Goal: Task Accomplishment & Management: Manage account settings

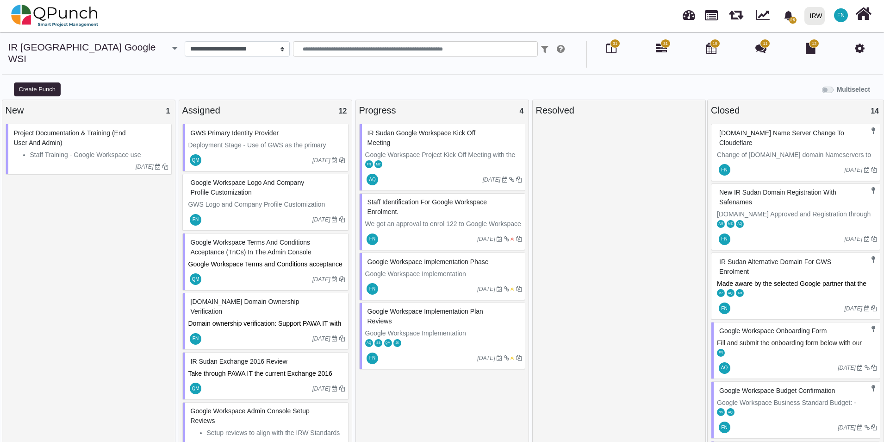
click at [284, 238] on span "Google Workspace Terms and Conditions acceptance (TnCs) in the Admin Console" at bounding box center [251, 246] width 121 height 17
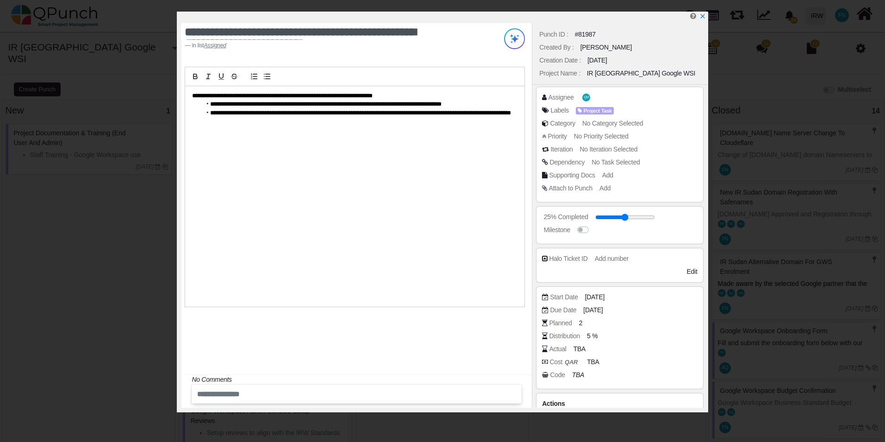
click at [273, 117] on li "**********" at bounding box center [356, 113] width 311 height 8
click at [704, 17] on icon "x" at bounding box center [702, 16] width 7 height 7
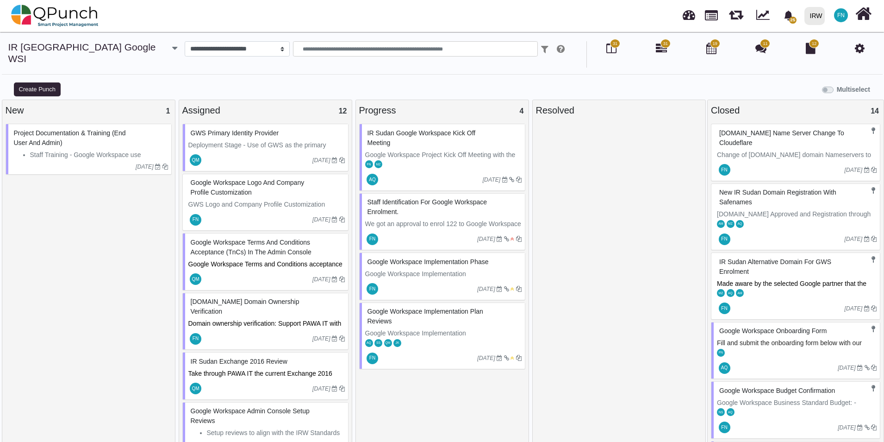
click at [258, 298] on span "[DOMAIN_NAME] Domain Ownership Verification" at bounding box center [245, 306] width 109 height 17
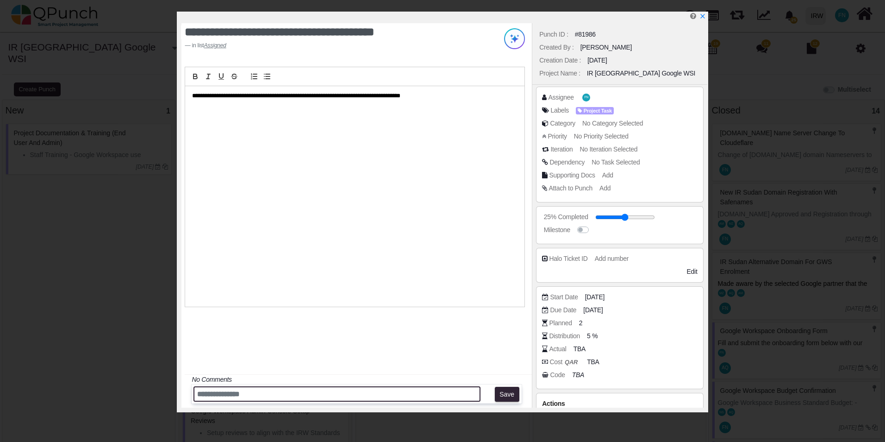
click at [216, 390] on input "text" at bounding box center [337, 393] width 287 height 15
paste input "**********"
type input "**********"
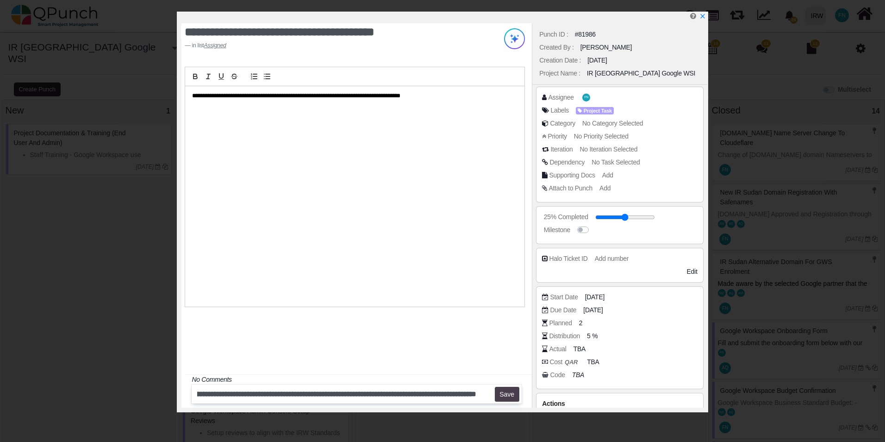
click at [510, 392] on button "Save" at bounding box center [507, 394] width 25 height 15
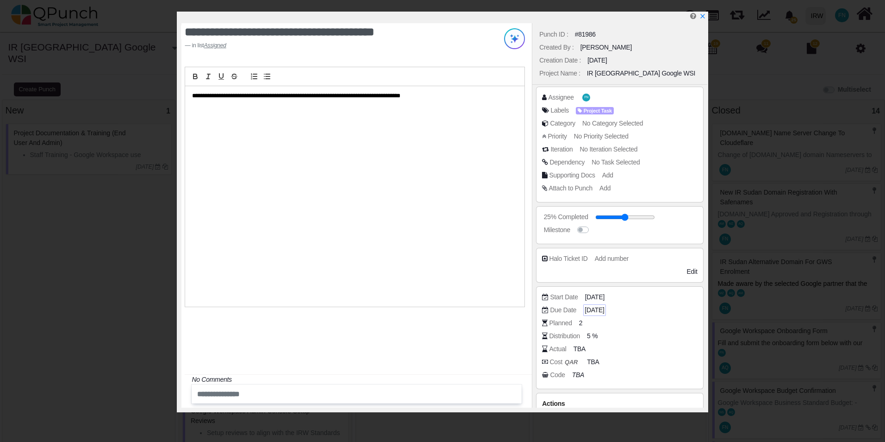
click at [604, 308] on span "[DATE]" at bounding box center [594, 310] width 19 height 10
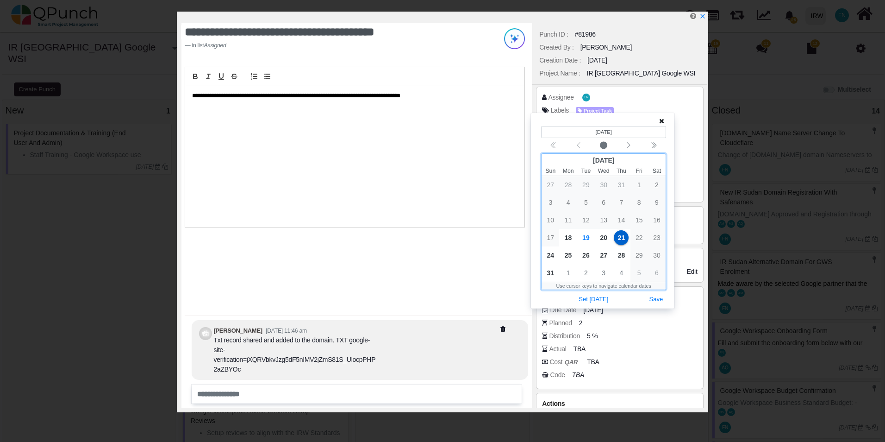
click at [622, 238] on span "21" at bounding box center [621, 237] width 15 height 15
click at [659, 298] on button "Save" at bounding box center [656, 299] width 20 height 13
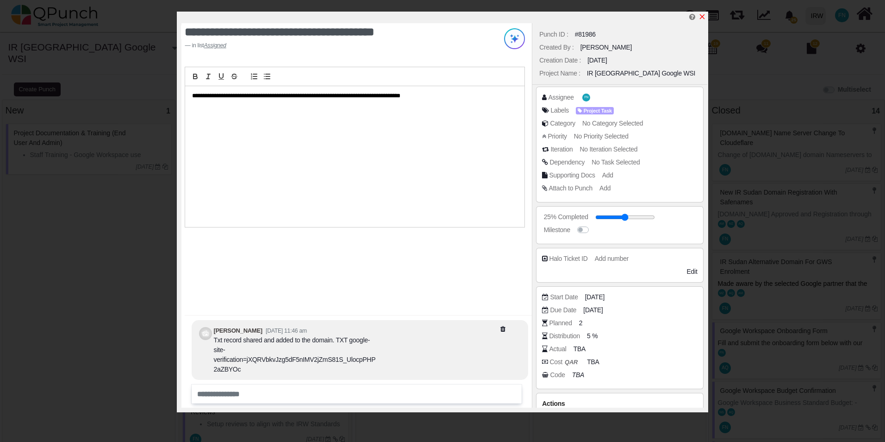
click at [704, 16] on icon "x" at bounding box center [702, 16] width 5 height 5
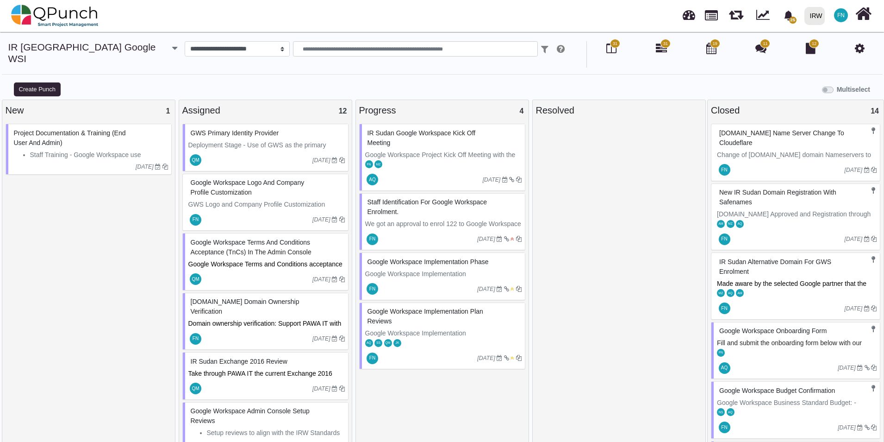
scroll to position [9, 0]
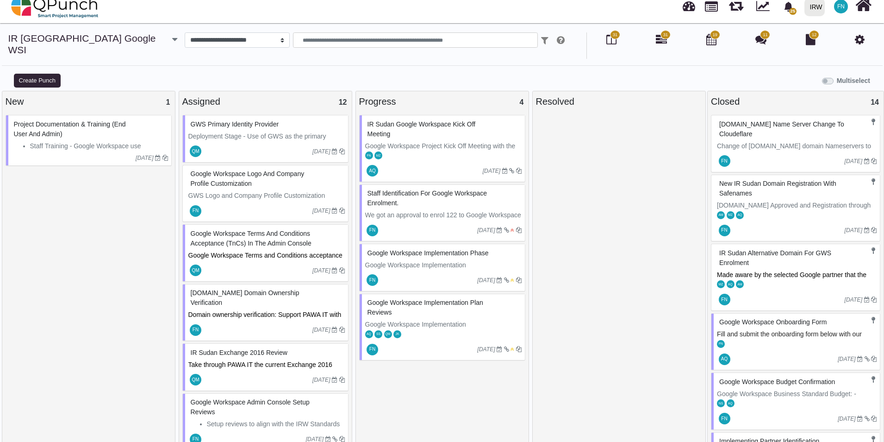
click at [246, 349] on span "IR Sudan Exchange 2016 review" at bounding box center [239, 352] width 97 height 7
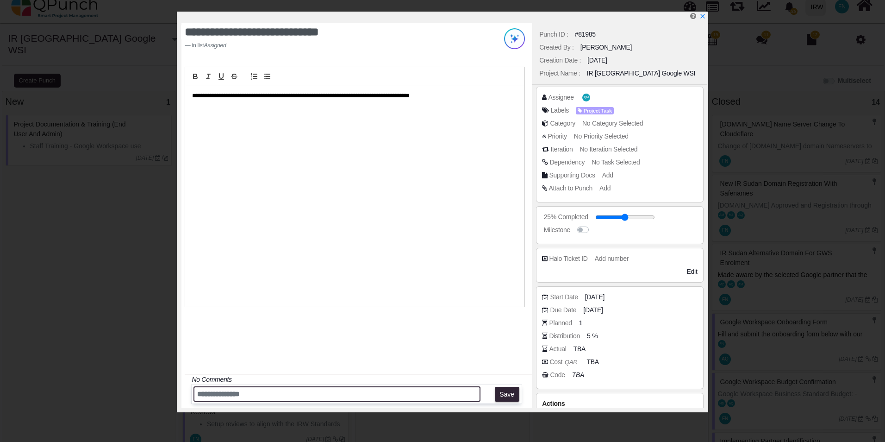
click at [244, 391] on input "text" at bounding box center [337, 393] width 287 height 15
type input "**********"
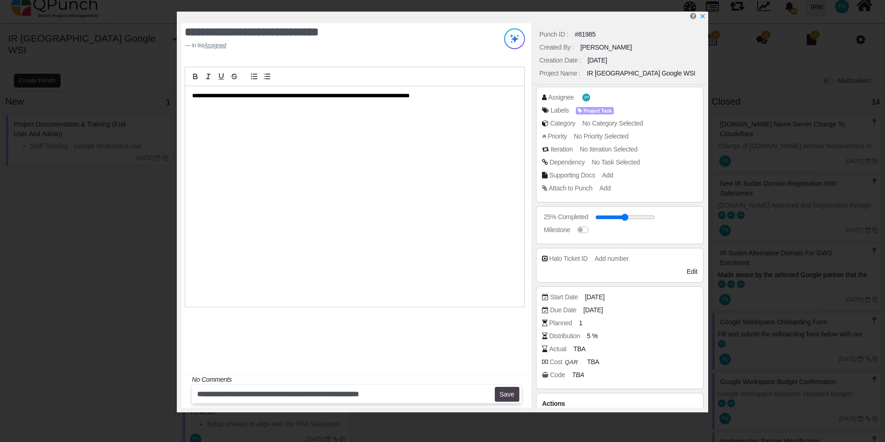
click at [501, 397] on button "Save" at bounding box center [507, 394] width 25 height 15
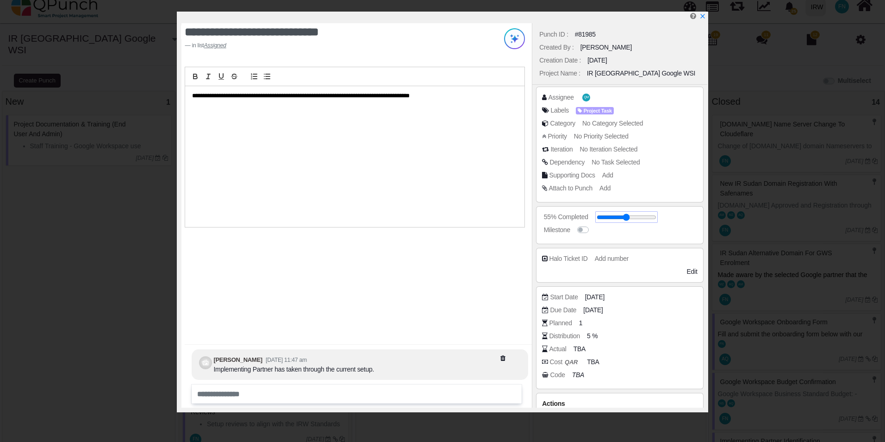
drag, startPoint x: 611, startPoint y: 217, endPoint x: 668, endPoint y: 216, distance: 57.0
click at [657, 216] on input "range" at bounding box center [627, 217] width 60 height 4
type input "**"
click at [594, 225] on label at bounding box center [594, 225] width 0 height 0
click at [705, 18] on icon "x" at bounding box center [702, 16] width 7 height 7
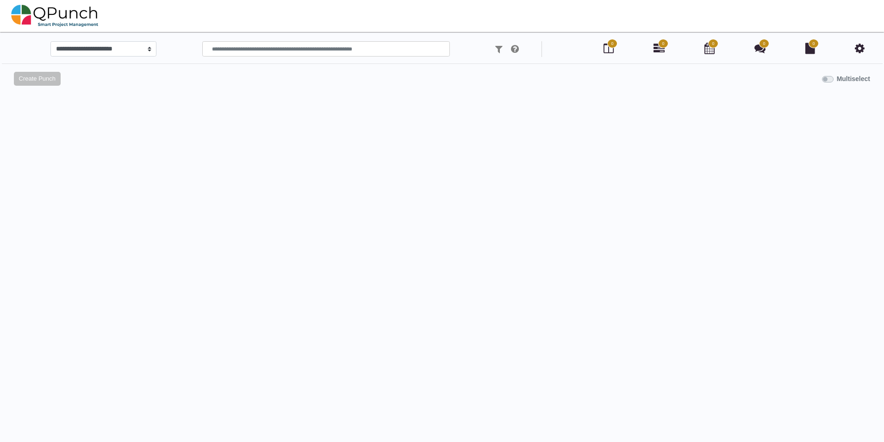
scroll to position [9, 0]
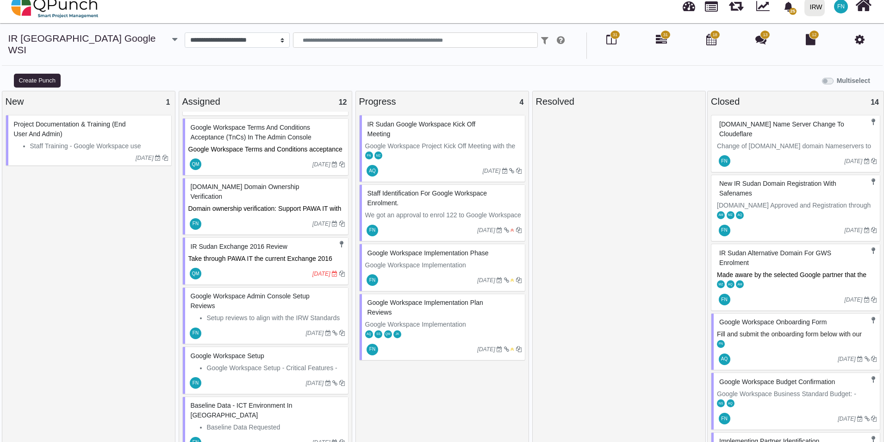
scroll to position [93, 0]
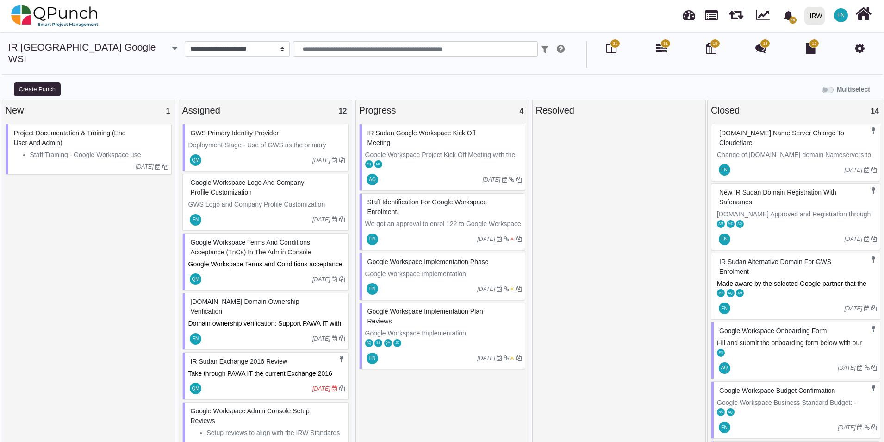
click at [259, 357] on span "IR Sudan Exchange 2016 review" at bounding box center [239, 360] width 97 height 7
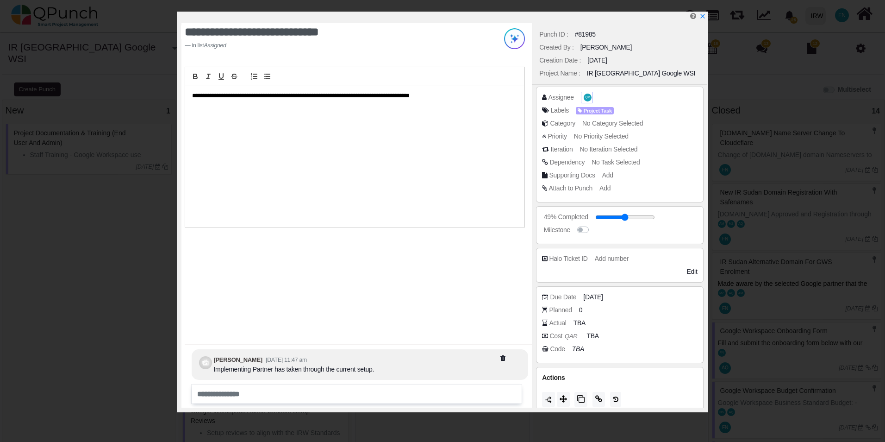
drag, startPoint x: 590, startPoint y: 99, endPoint x: 585, endPoint y: 100, distance: 5.1
click at [587, 100] on div "Assignee QM" at bounding box center [622, 97] width 160 height 9
click at [586, 99] on span "QM" at bounding box center [588, 97] width 5 height 3
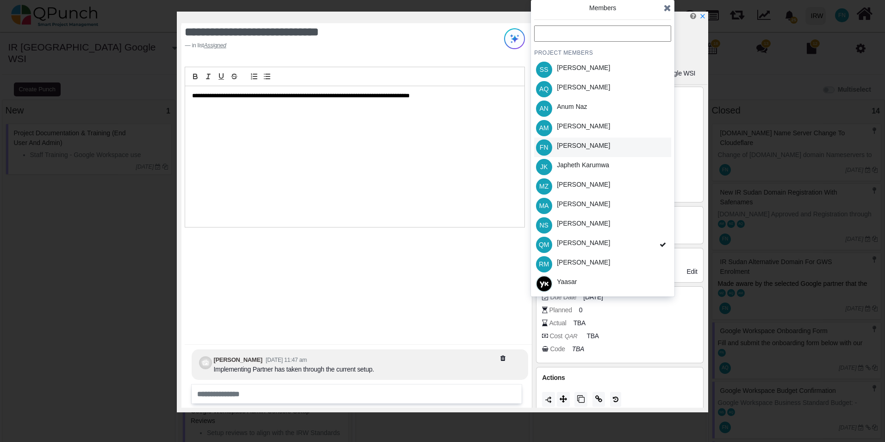
click at [592, 148] on div "[PERSON_NAME]" at bounding box center [583, 146] width 53 height 10
click at [667, 6] on icon at bounding box center [667, 7] width 7 height 9
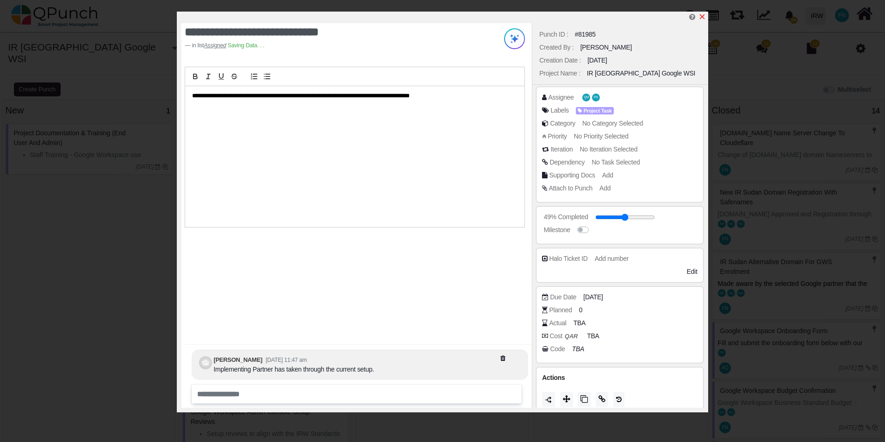
click at [704, 16] on icon "x" at bounding box center [702, 16] width 7 height 7
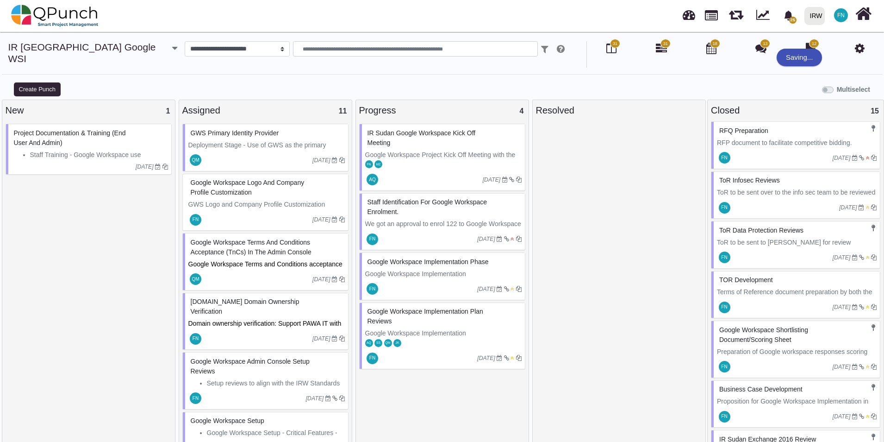
scroll to position [538, 0]
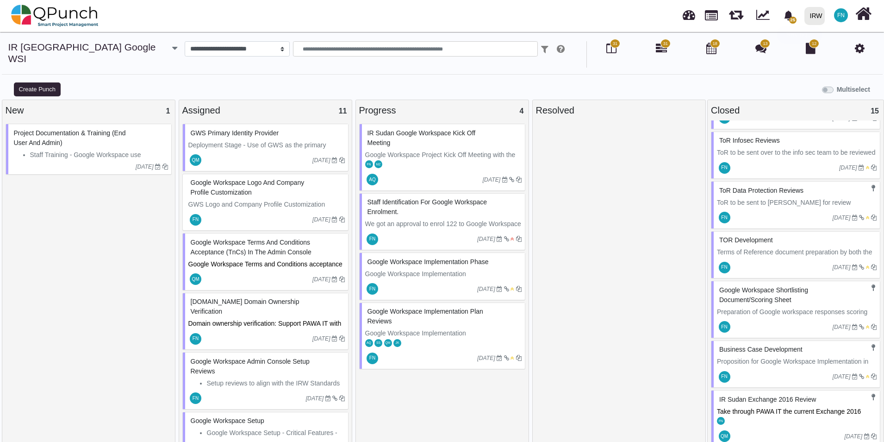
click at [793, 395] on span "IR Sudan Exchange 2016 review" at bounding box center [768, 398] width 97 height 7
click at [793, 390] on div "IR Sudan Exchange 2016 review Take through PAWA IT the current Exchange 2016 en…" at bounding box center [795, 418] width 169 height 57
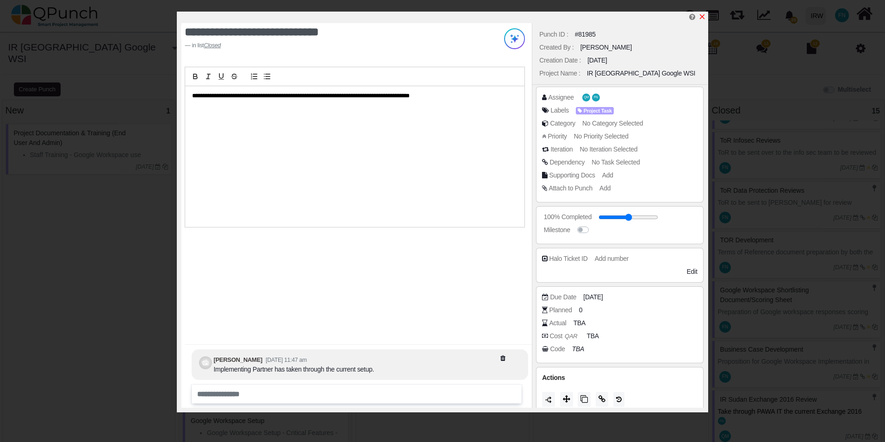
click at [702, 18] on icon "x" at bounding box center [702, 16] width 7 height 7
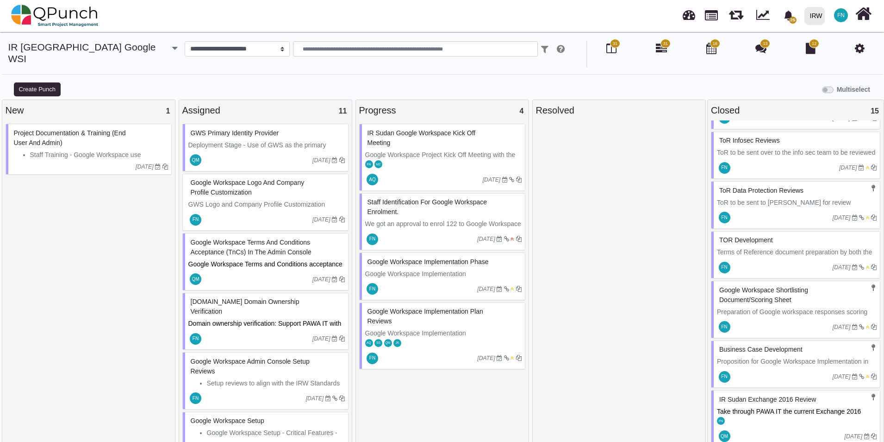
click at [250, 176] on div "Google Workspace Logo and Company Profile Customization" at bounding box center [266, 187] width 157 height 24
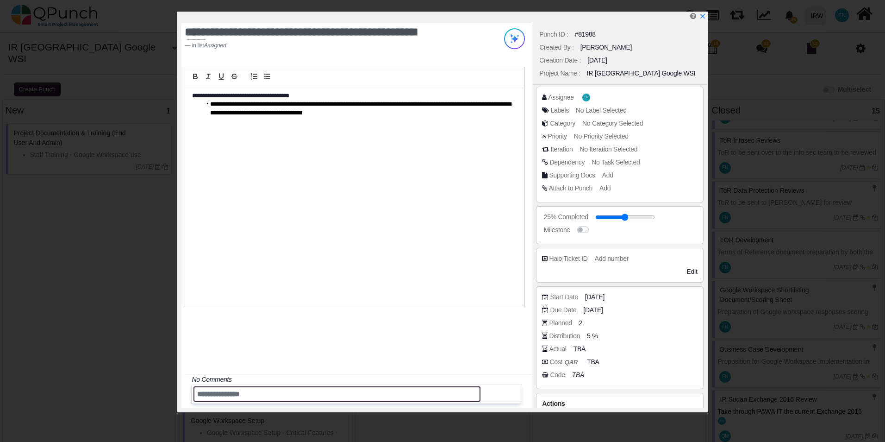
click at [229, 390] on input "text" at bounding box center [337, 393] width 287 height 15
paste input "**********"
type input "**********"
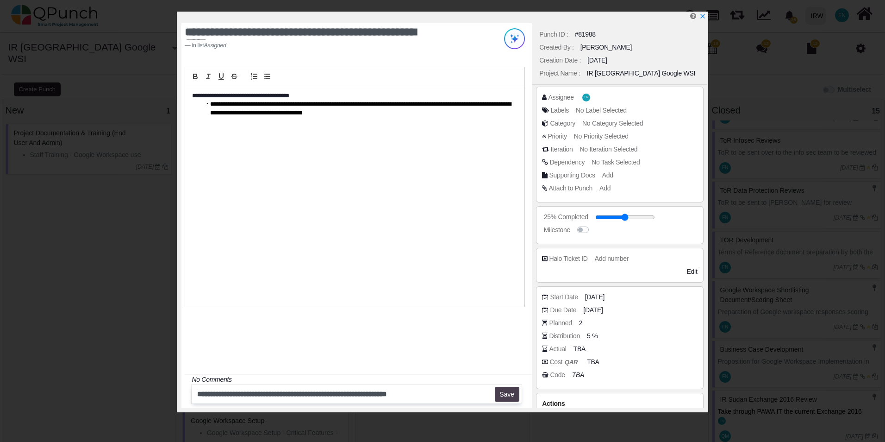
click at [513, 395] on button "Save" at bounding box center [507, 394] width 25 height 15
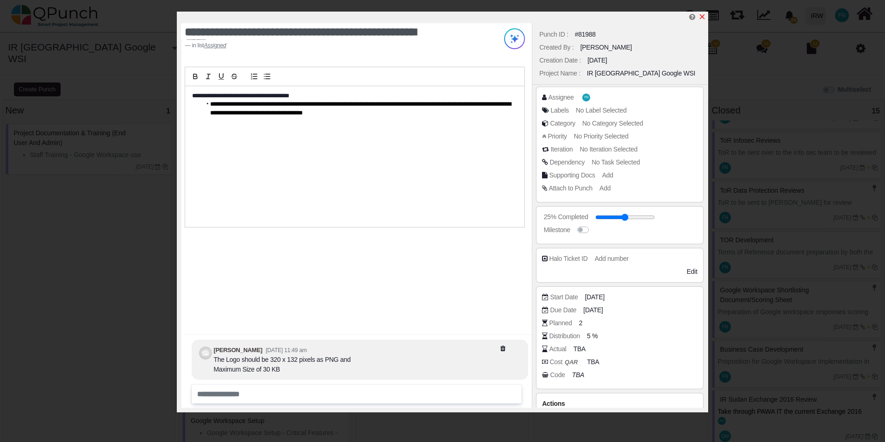
click at [705, 17] on icon "x" at bounding box center [702, 16] width 7 height 7
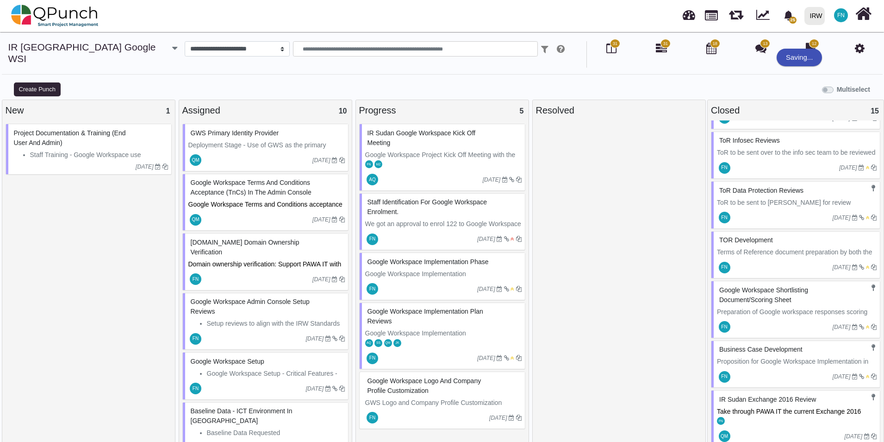
click at [228, 236] on div "[DOMAIN_NAME] Domain Ownership Verification" at bounding box center [266, 247] width 157 height 24
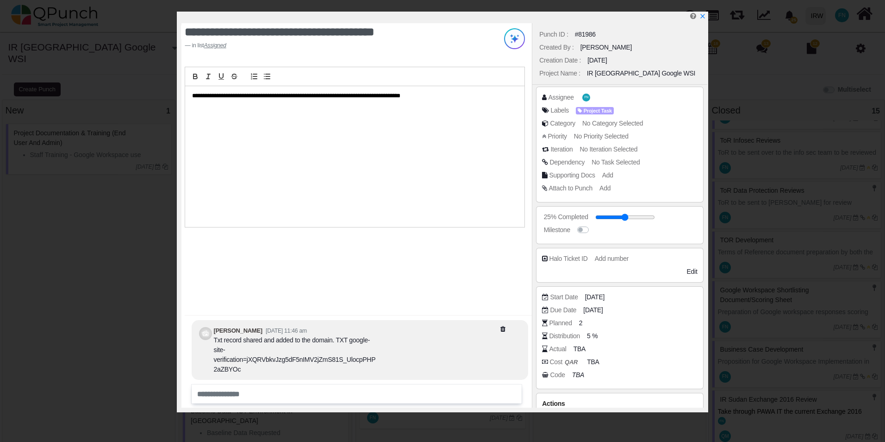
drag, startPoint x: 613, startPoint y: 215, endPoint x: 660, endPoint y: 217, distance: 47.3
click at [655, 217] on input "range" at bounding box center [625, 217] width 60 height 4
type input "**"
click at [594, 225] on label at bounding box center [594, 225] width 0 height 0
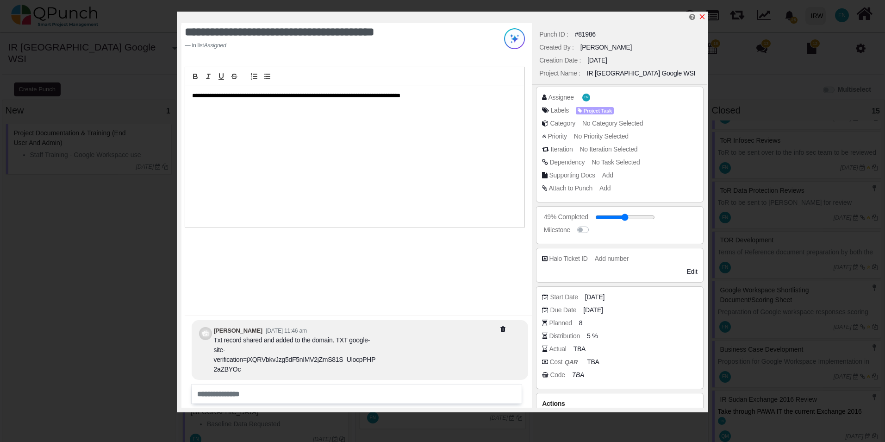
click at [702, 15] on icon "x" at bounding box center [702, 16] width 7 height 7
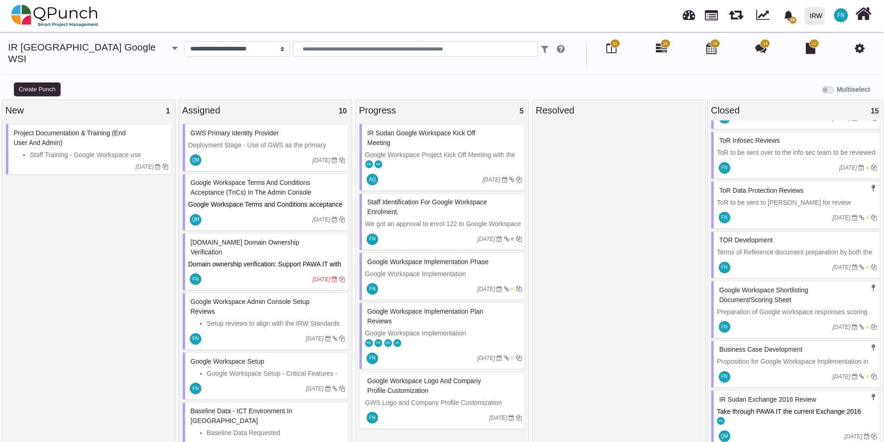
click at [257, 260] on span "Domain ownership verification: Support PAWA IT with txt records for domain veri…" at bounding box center [265, 268] width 155 height 17
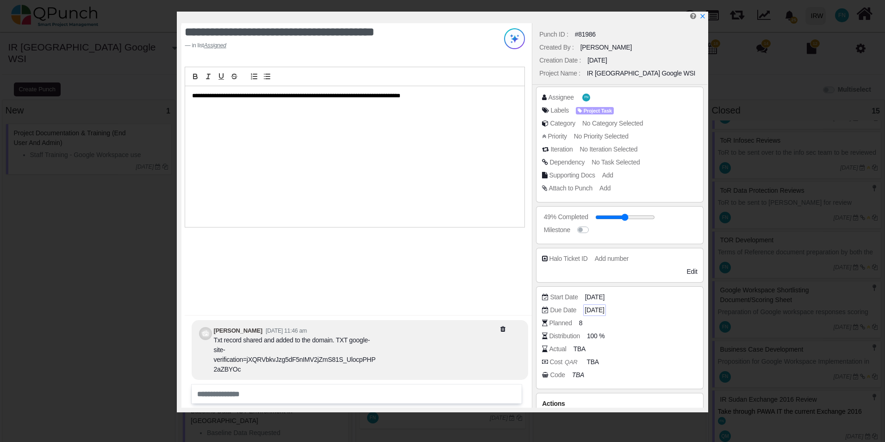
click at [603, 308] on span "[DATE]" at bounding box center [594, 310] width 19 height 10
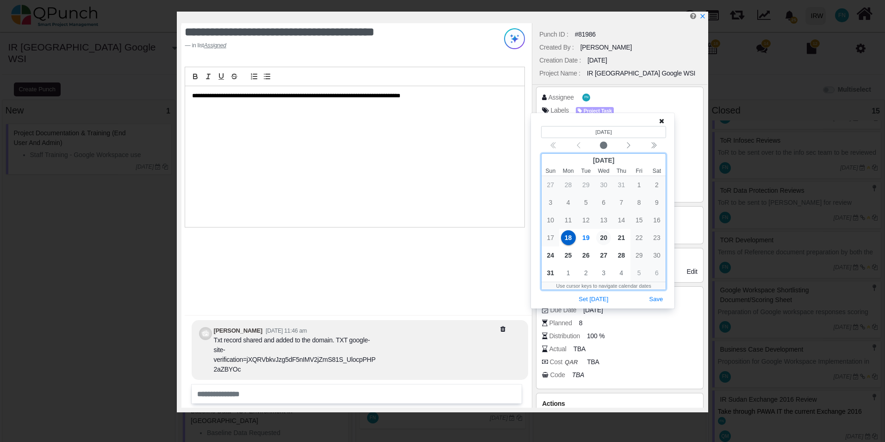
click at [608, 237] on span "20" at bounding box center [603, 237] width 15 height 15
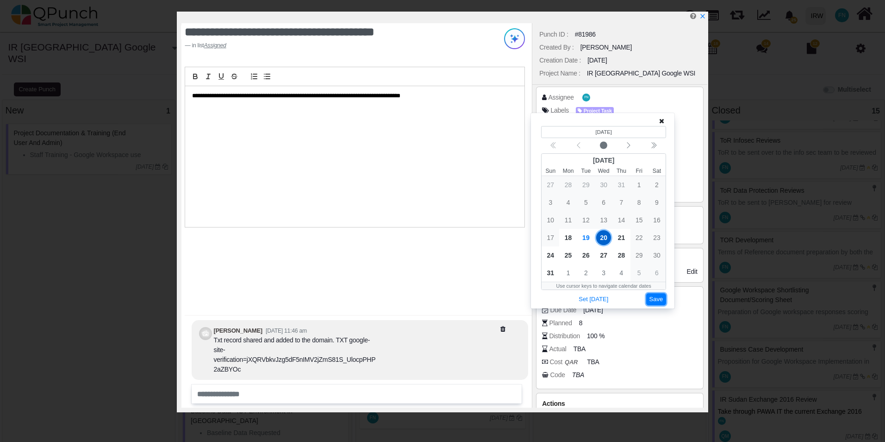
click at [657, 297] on button "Save" at bounding box center [656, 299] width 20 height 13
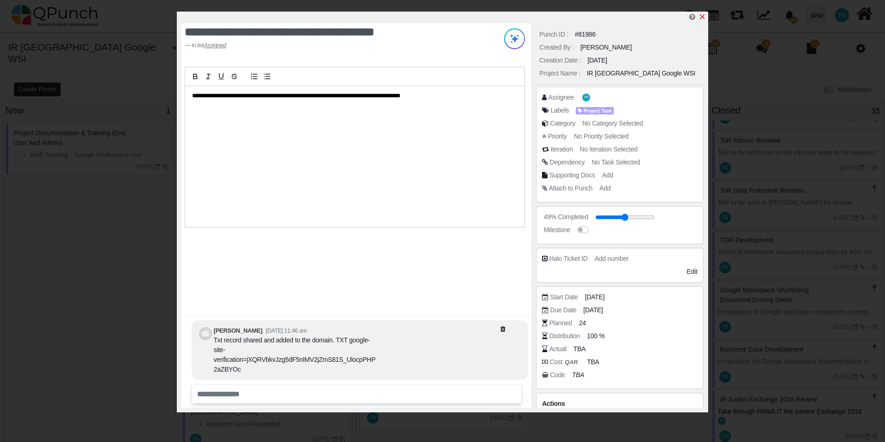
click at [702, 16] on icon "x" at bounding box center [702, 16] width 7 height 7
